Goal: Book appointment/travel/reservation

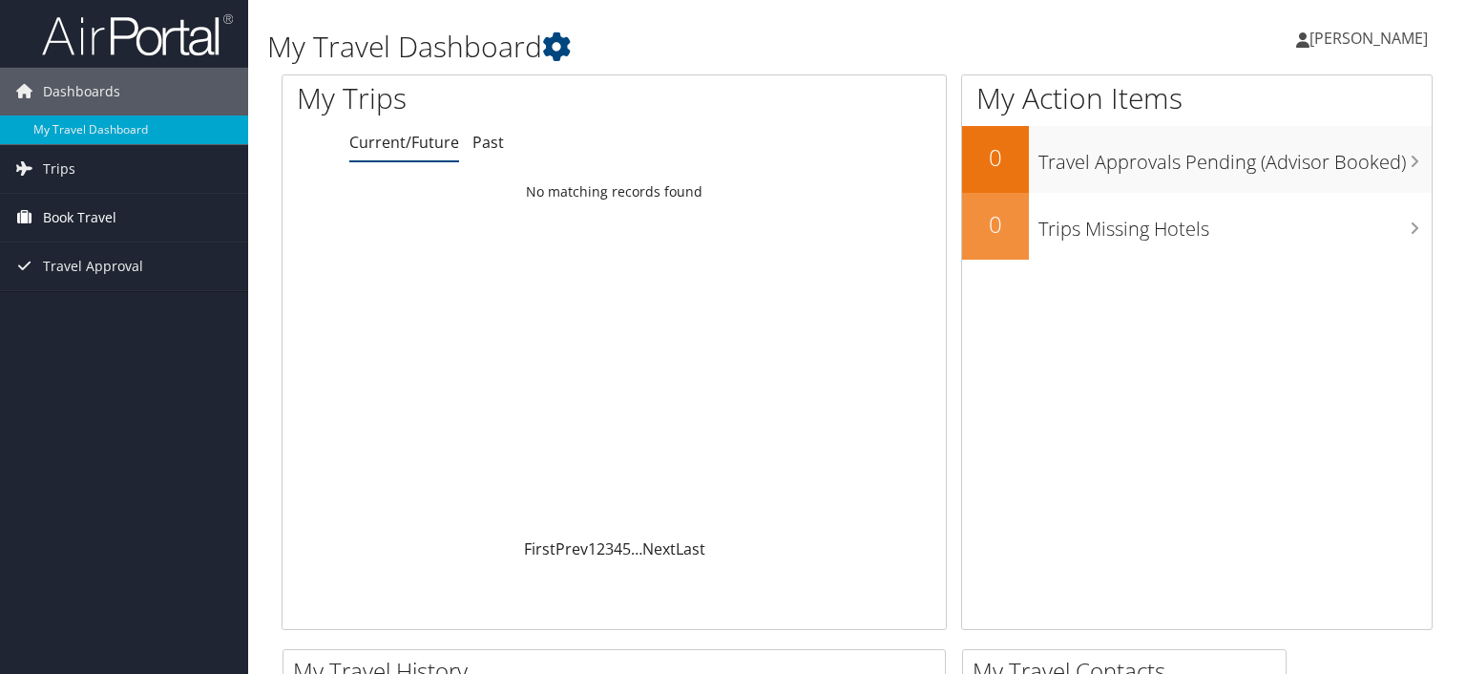
click at [65, 222] on span "Book Travel" at bounding box center [79, 218] width 73 height 48
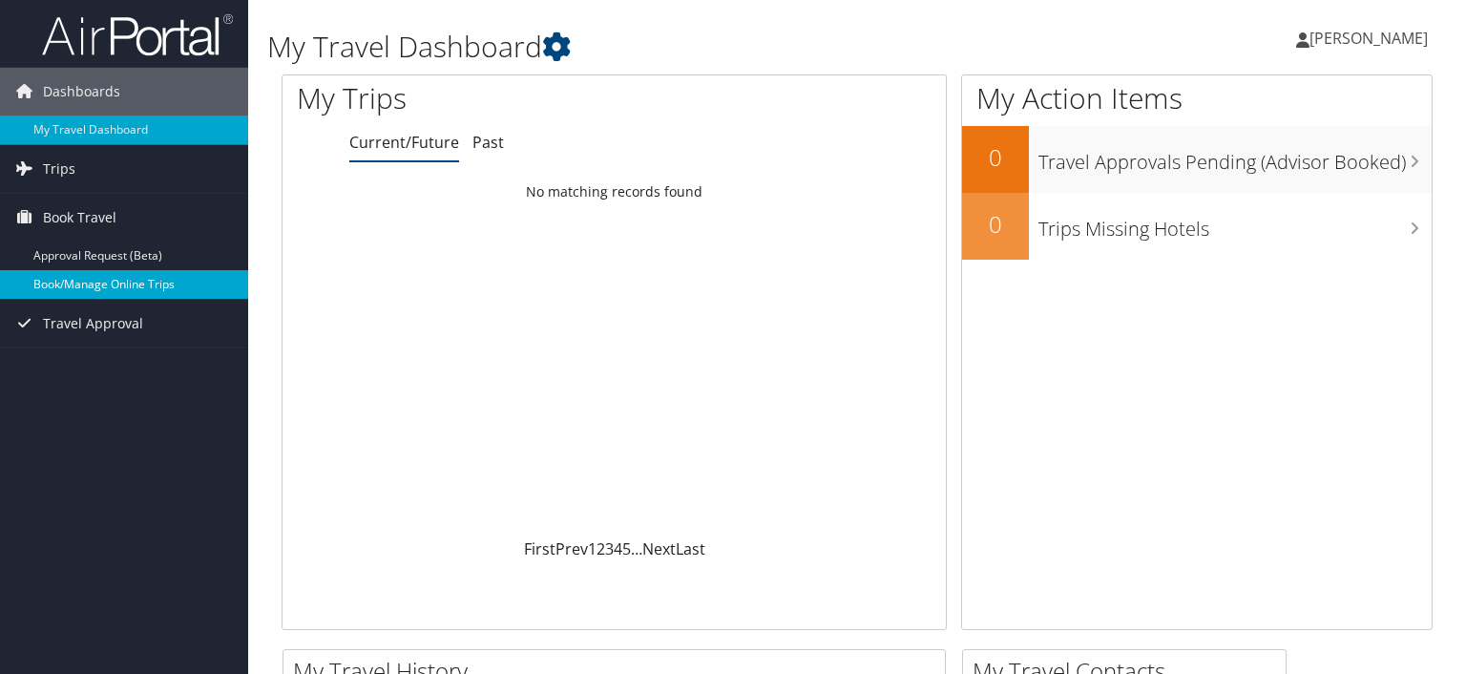
click at [95, 280] on link "Book/Manage Online Trips" at bounding box center [124, 284] width 248 height 29
